Goal: Task Accomplishment & Management: Manage account settings

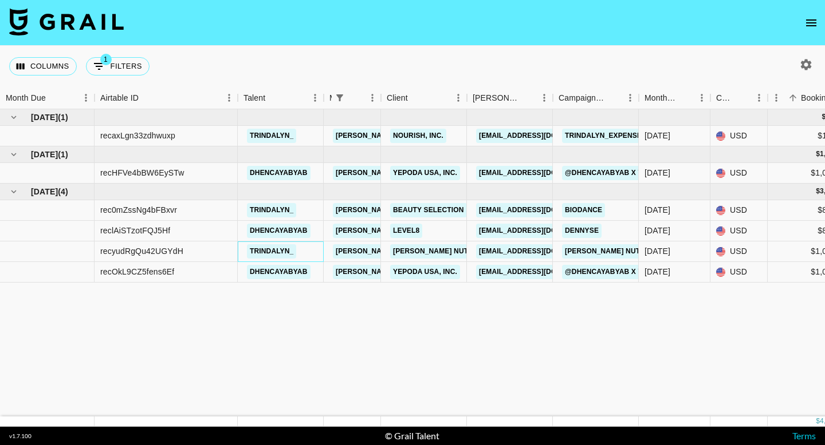
click at [312, 253] on div "trindalyn_" at bounding box center [281, 252] width 86 height 21
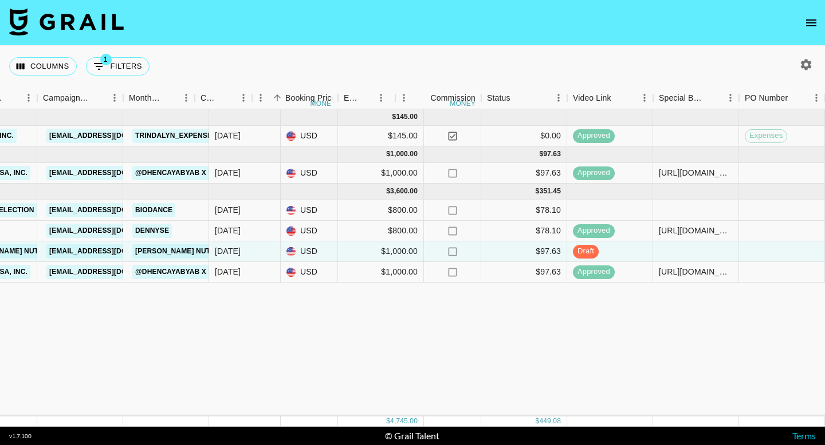
scroll to position [0, 515]
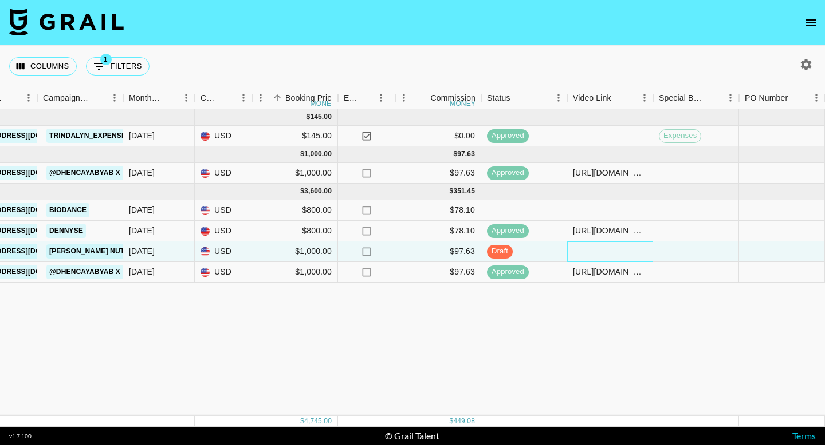
click at [590, 250] on div at bounding box center [610, 252] width 86 height 21
click at [590, 250] on input "text" at bounding box center [609, 251] width 84 height 9
type input "[URL][DOMAIN_NAME]"
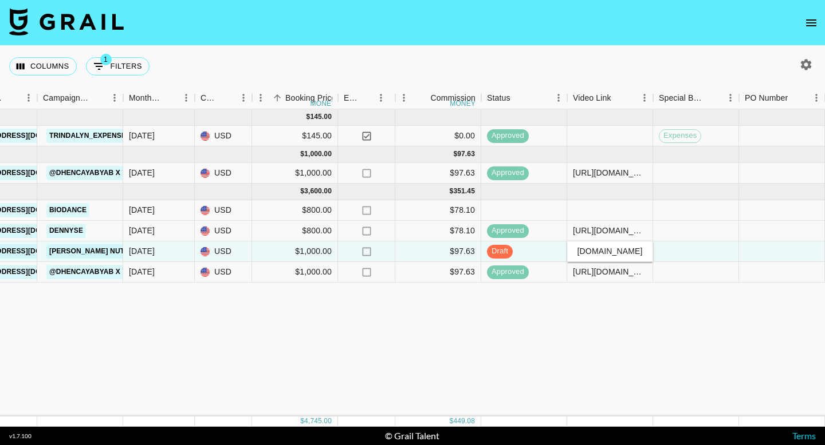
click at [624, 290] on div "[DATE] ( 1 ) $ 145.00 recaxLgn33zdhwuxp trindalyn_ [PERSON_NAME][EMAIL_ADDRESS]…" at bounding box center [435, 262] width 1901 height 307
click at [679, 254] on div at bounding box center [696, 252] width 86 height 21
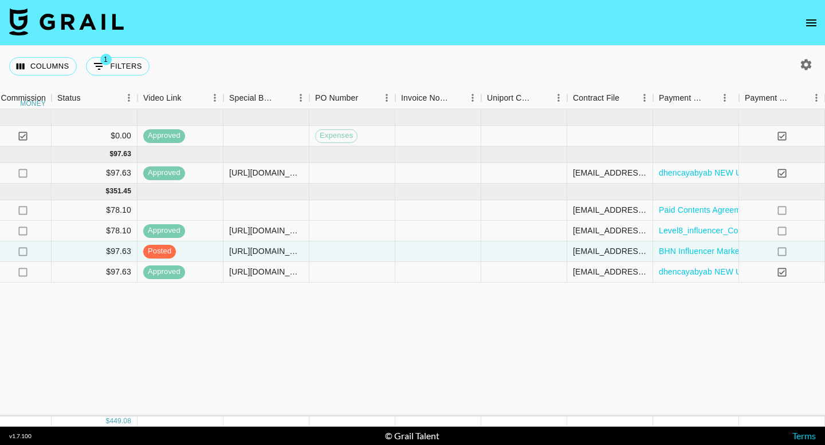
scroll to position [0, 1076]
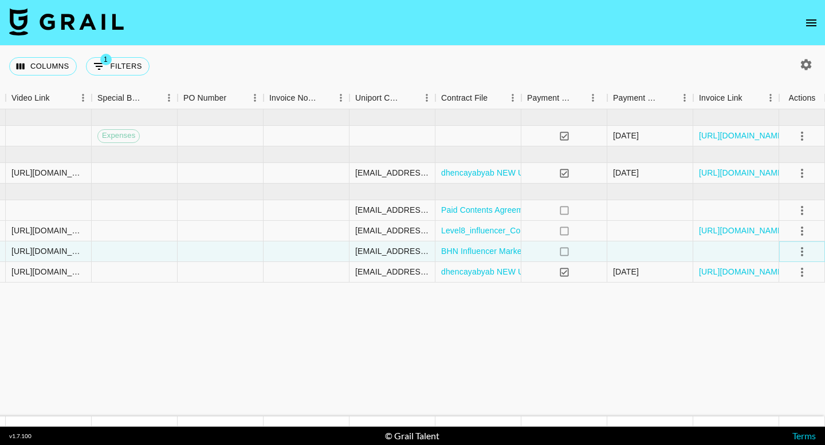
click at [804, 250] on icon "select merge strategy" at bounding box center [802, 252] width 14 height 14
click at [770, 358] on div "Approve" at bounding box center [776, 359] width 35 height 14
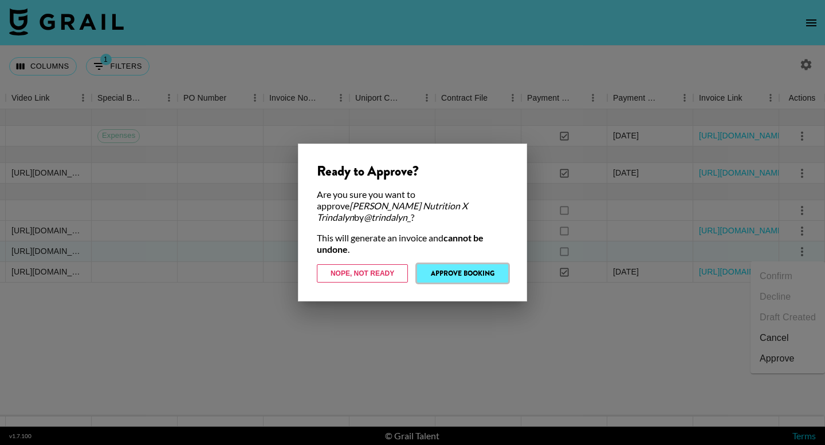
click at [495, 265] on button "Approve Booking" at bounding box center [462, 274] width 91 height 18
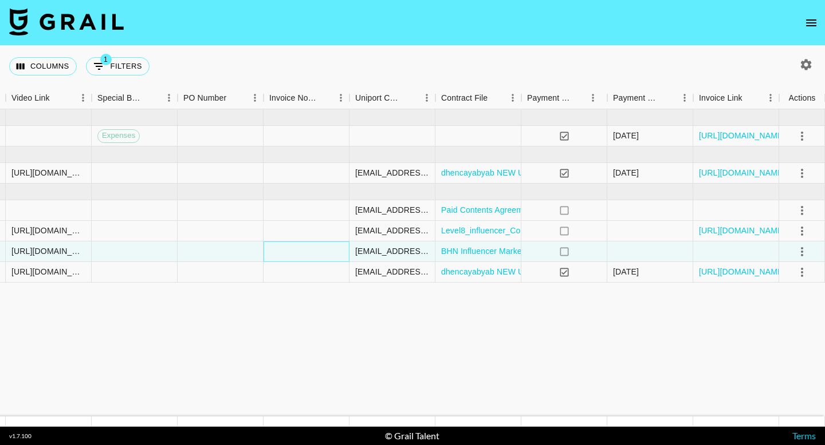
click at [323, 254] on div at bounding box center [306, 252] width 86 height 21
click at [802, 251] on icon "select merge strategy" at bounding box center [801, 251] width 2 height 9
